Goal: Transaction & Acquisition: Purchase product/service

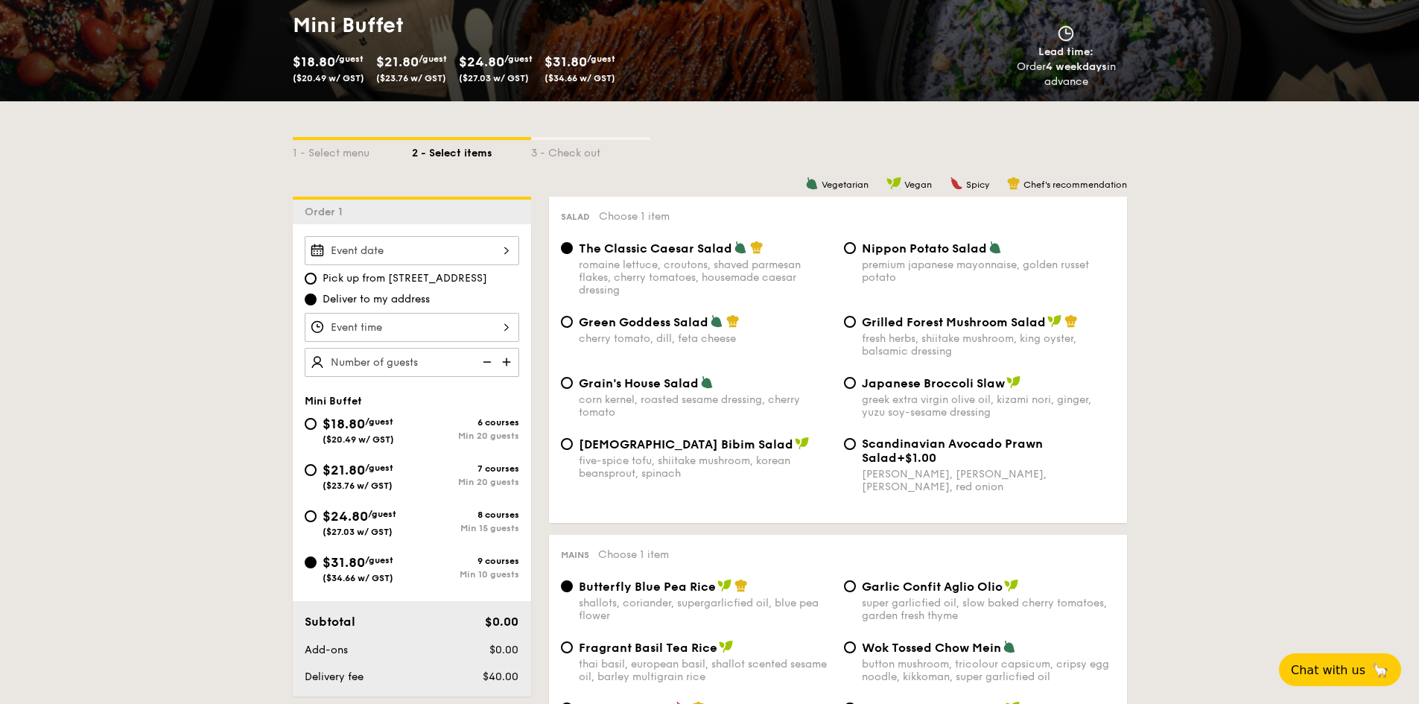
click at [352, 422] on span "$18.80" at bounding box center [344, 424] width 42 height 16
click at [317, 422] on input "$18.80 /guest ($20.49 w/ GST) 6 courses Min 20 guests" at bounding box center [311, 424] width 12 height 12
radio input "true"
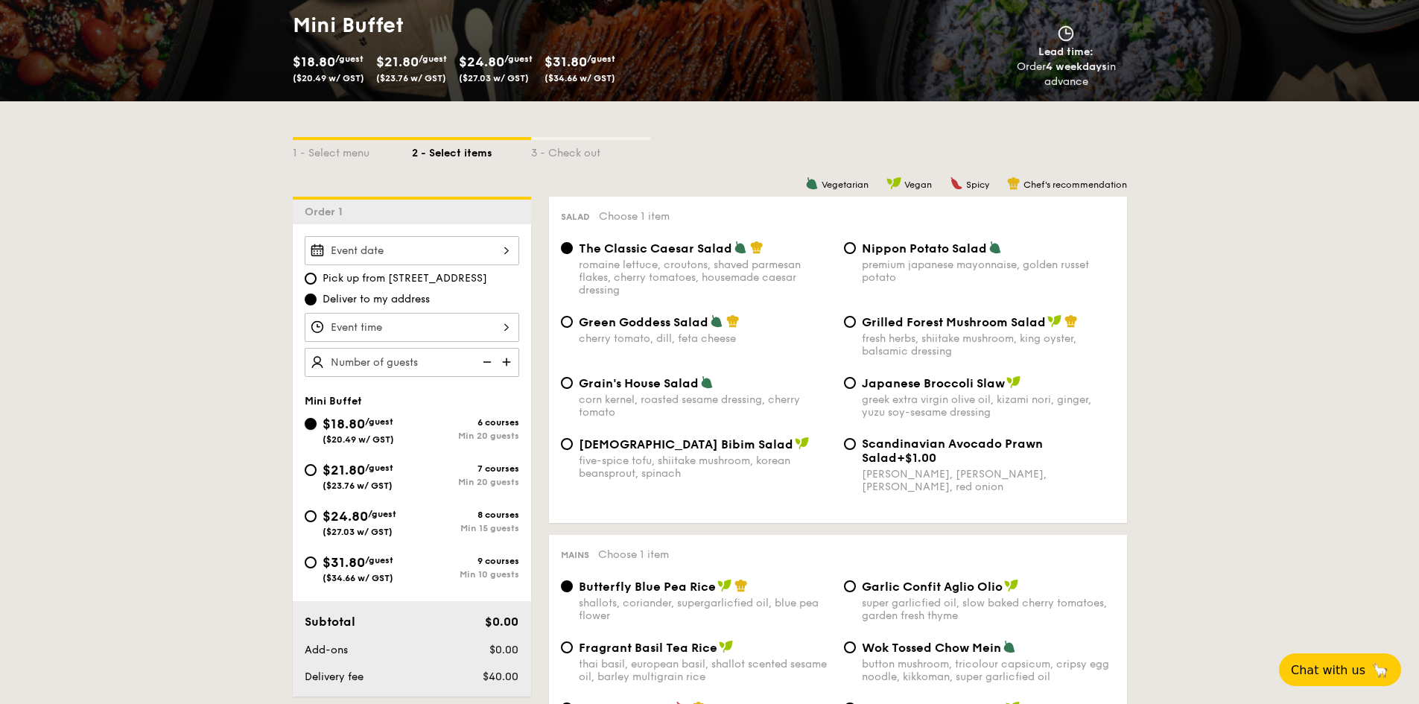
radio input "true"
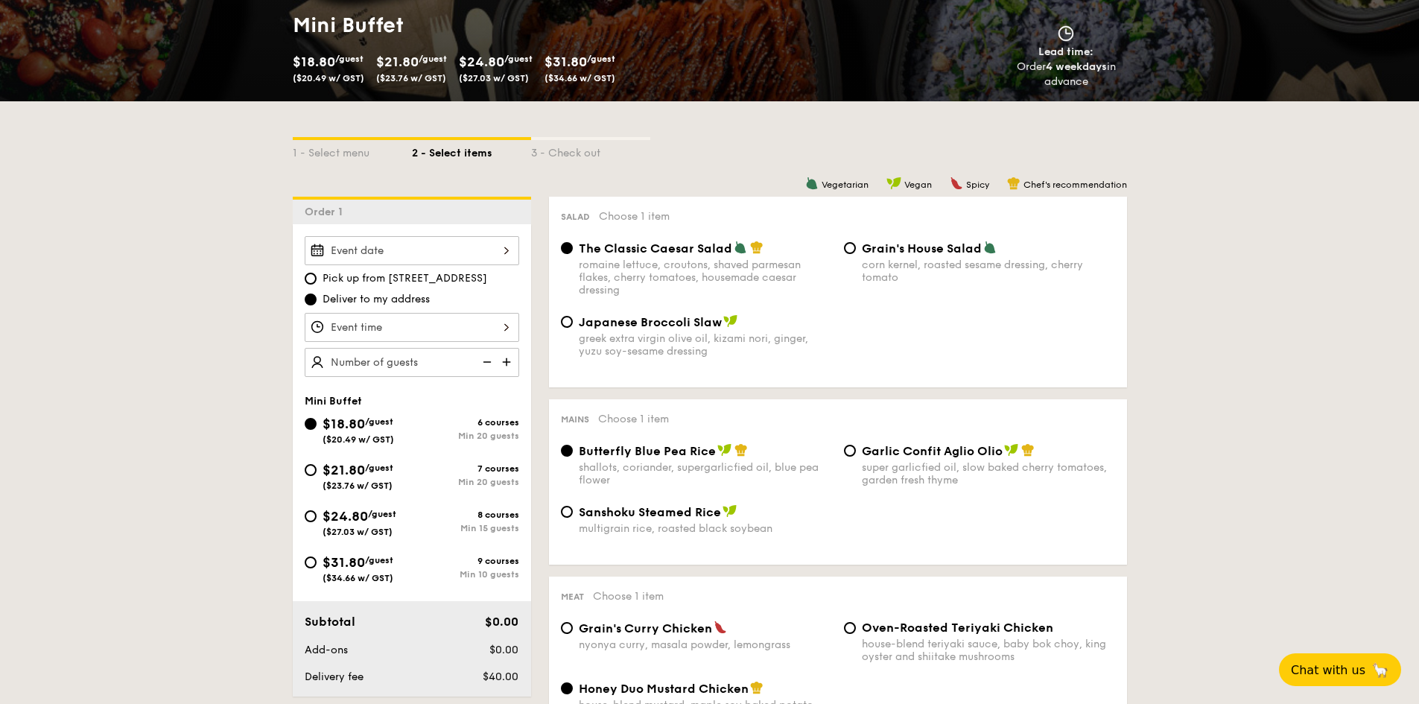
click at [514, 358] on img at bounding box center [508, 362] width 22 height 28
type input "20 guests"
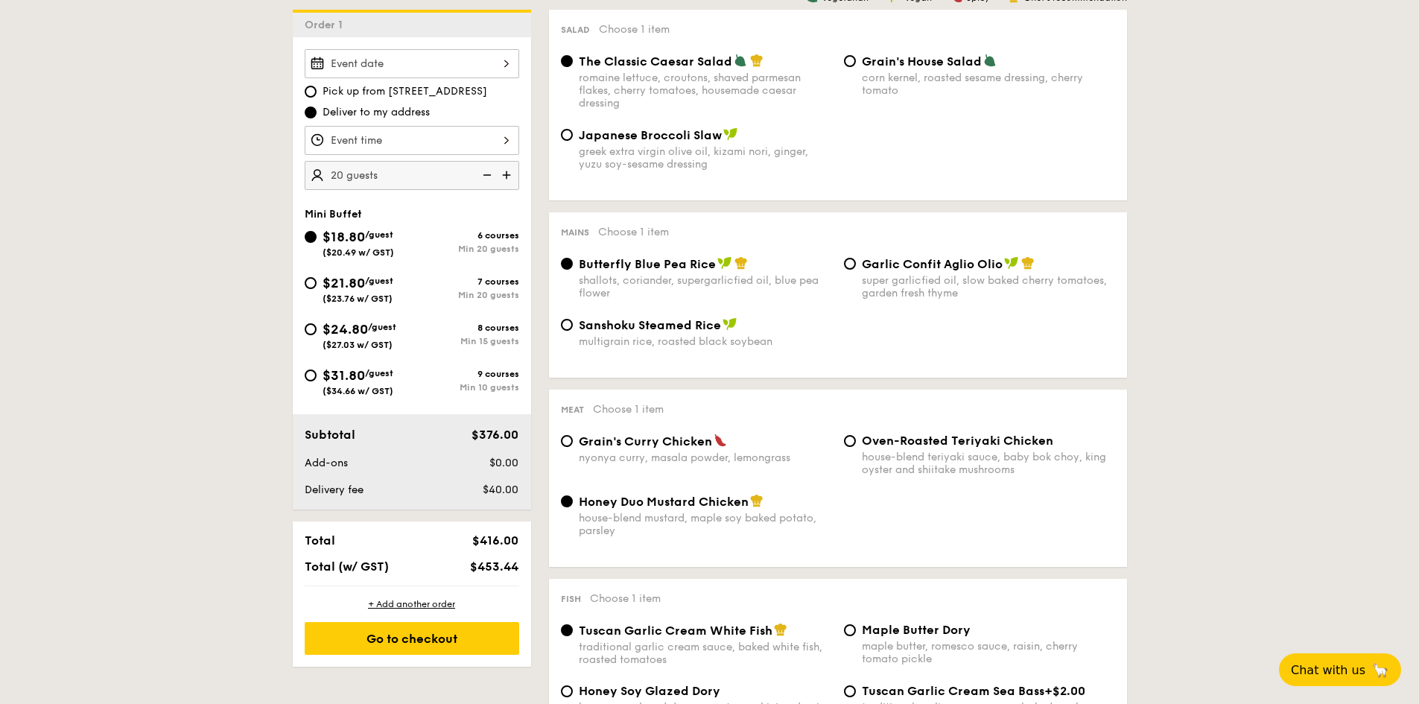
scroll to position [447, 0]
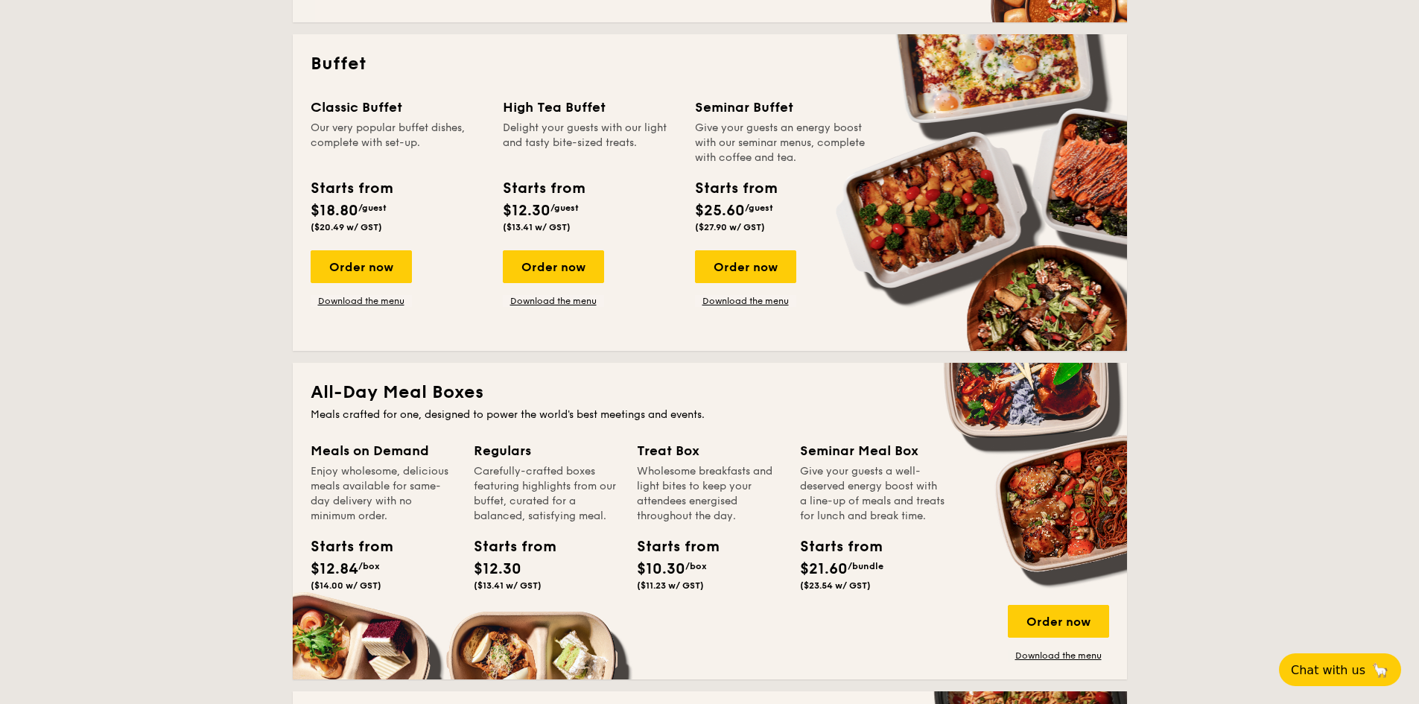
scroll to position [521, 0]
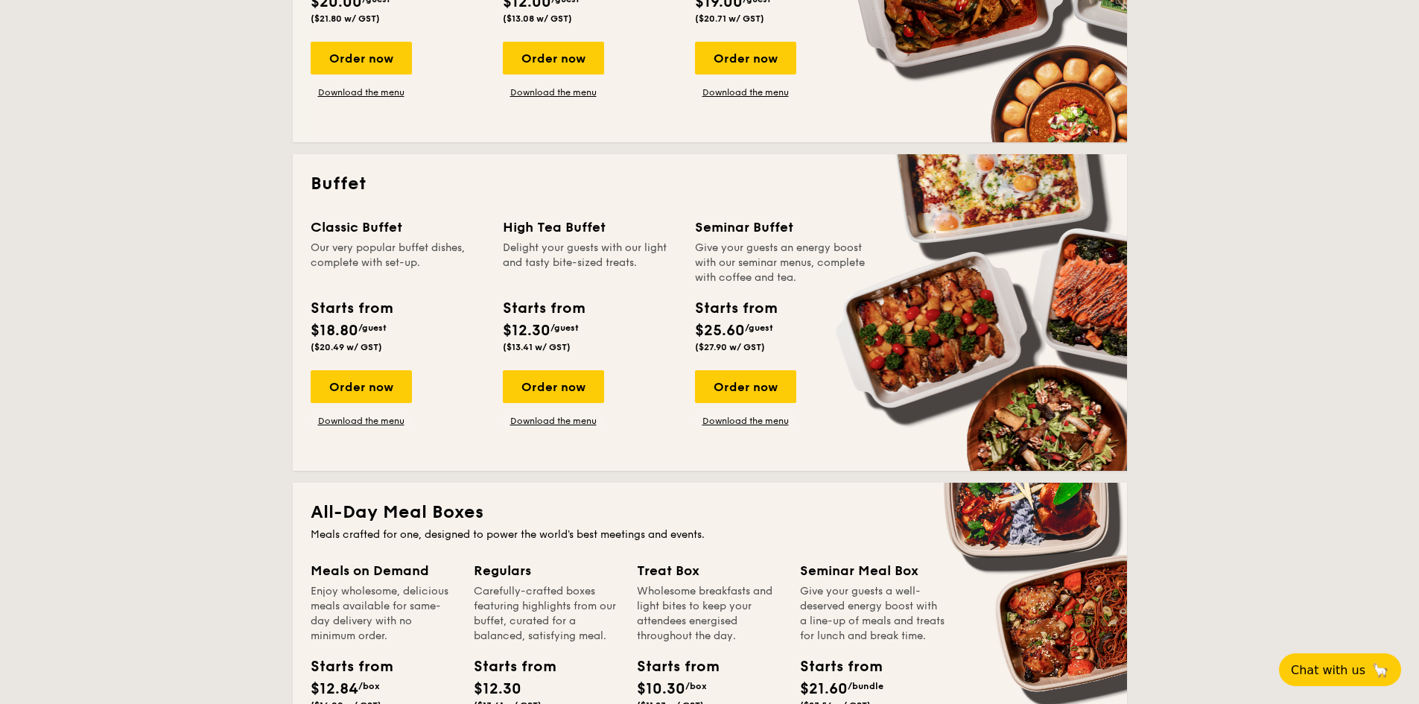
drag, startPoint x: 370, startPoint y: 390, endPoint x: 486, endPoint y: 359, distance: 120.4
click at [370, 390] on div "Order now" at bounding box center [361, 386] width 101 height 33
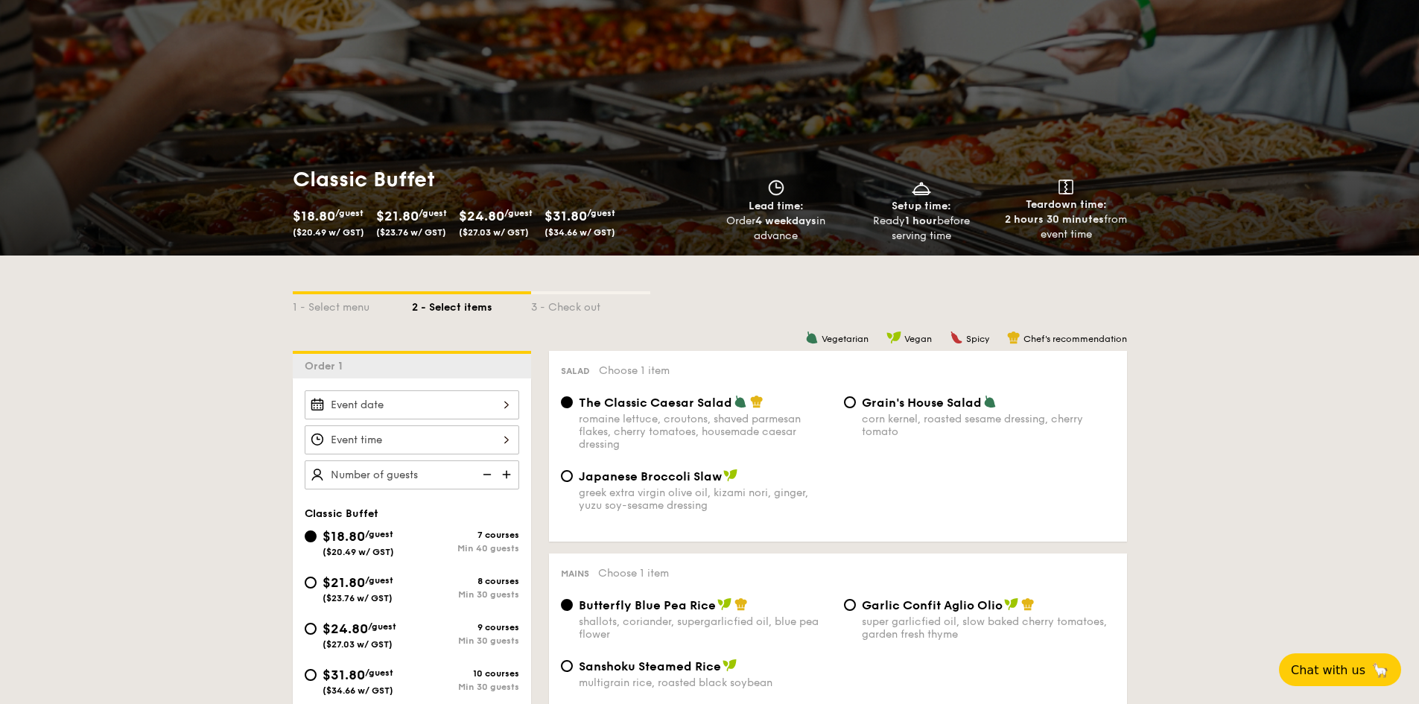
scroll to position [149, 0]
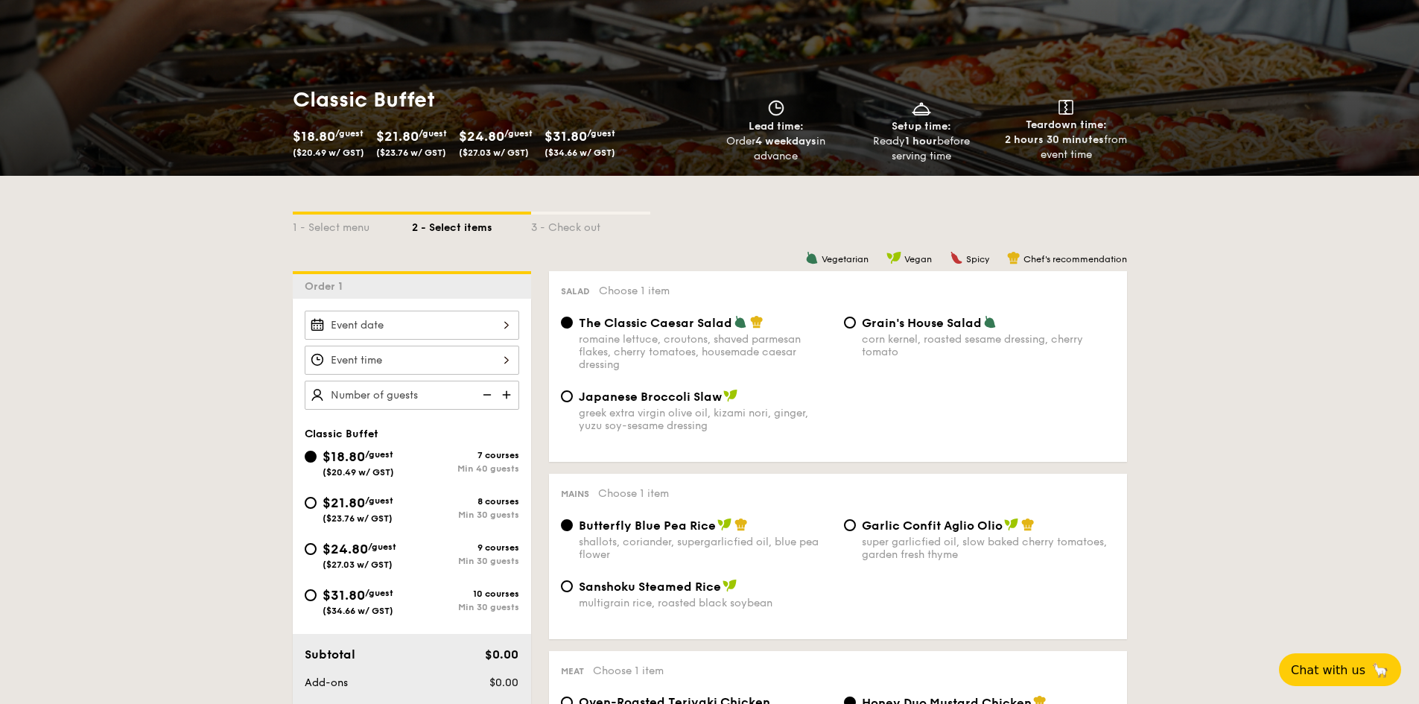
click at [509, 398] on img at bounding box center [508, 395] width 22 height 28
type input "40 guests"
click at [487, 395] on img at bounding box center [486, 395] width 22 height 28
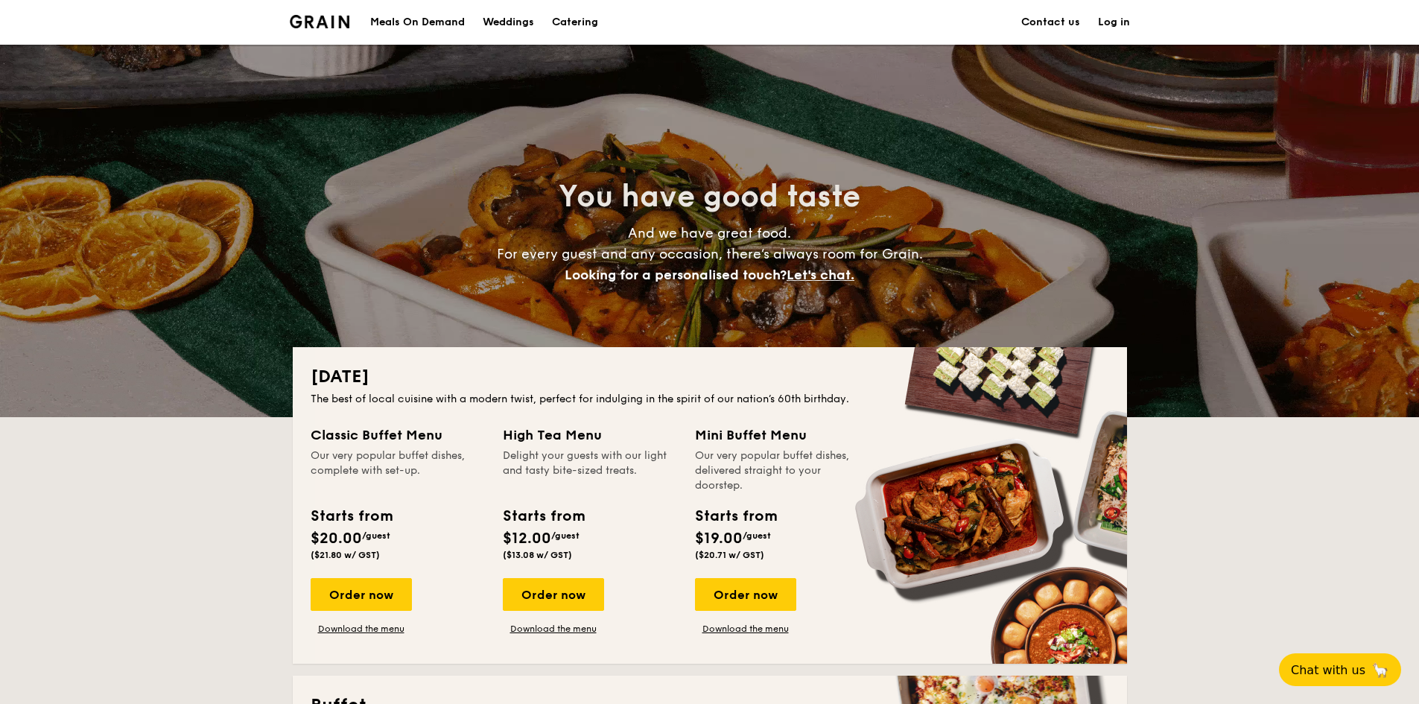
click at [577, 19] on h1 "Catering" at bounding box center [575, 22] width 46 height 45
